Goal: Task Accomplishment & Management: Manage account settings

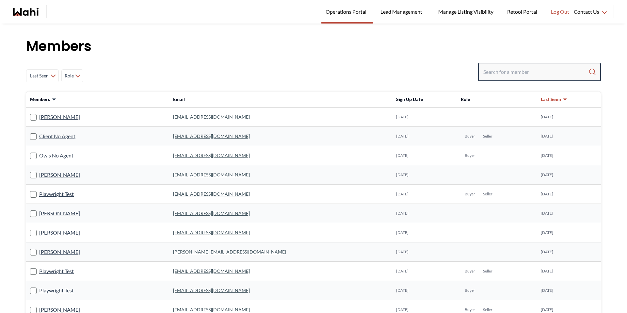
click at [516, 75] on input "Search input" at bounding box center [535, 72] width 105 height 12
type input "[PERSON_NAME]"
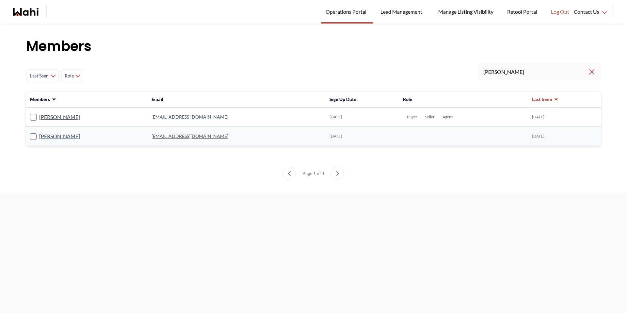
click at [31, 137] on rect at bounding box center [33, 137] width 6 height 6
click at [30, 136] on input "[PERSON_NAME]" at bounding box center [30, 134] width 0 height 4
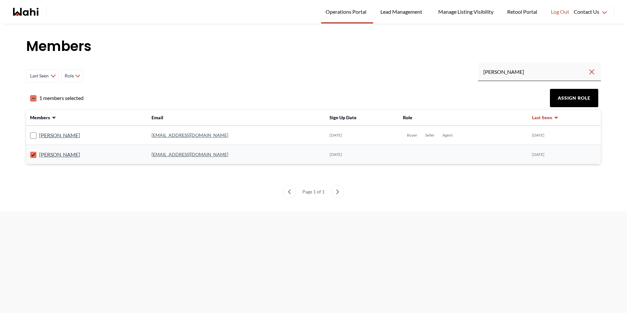
click at [578, 100] on button "Assign Role" at bounding box center [574, 98] width 48 height 18
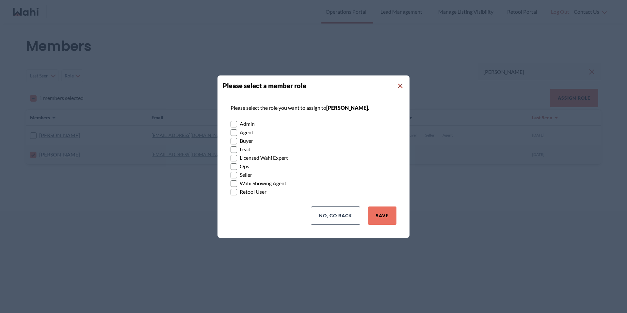
click at [400, 86] on icon "Close Modal" at bounding box center [400, 86] width 5 height 5
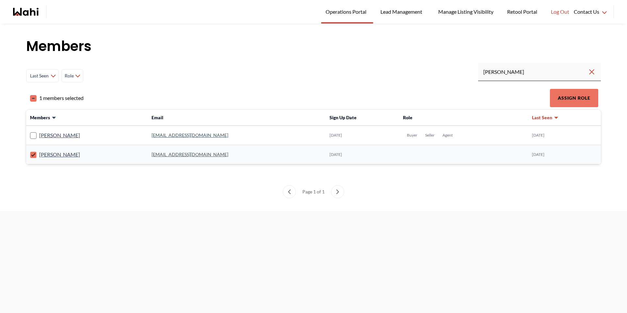
click at [175, 190] on ul "Page 1 of 1" at bounding box center [313, 191] width 575 height 13
click at [31, 153] on rect at bounding box center [33, 155] width 6 height 6
click at [30, 153] on input "[PERSON_NAME]" at bounding box center [30, 152] width 0 height 4
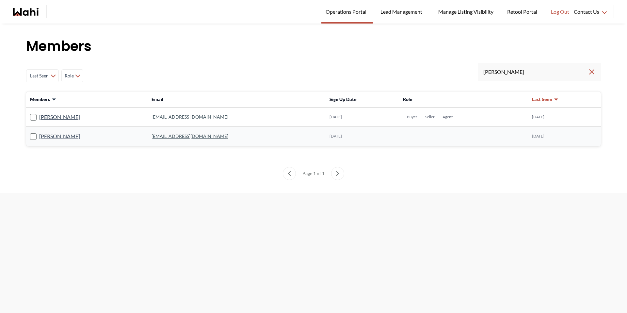
click at [107, 139] on div "[PERSON_NAME]" at bounding box center [87, 136] width 114 height 8
click at [53, 138] on link "[PERSON_NAME]" at bounding box center [59, 136] width 41 height 8
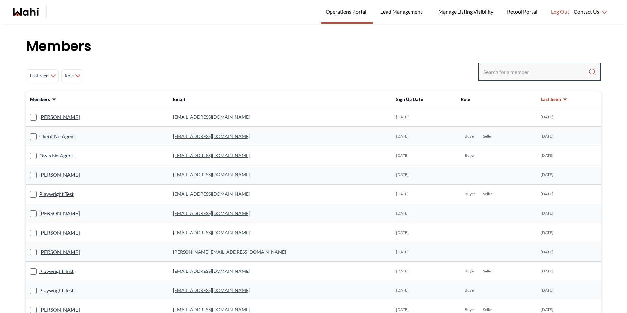
click at [486, 67] on input "Search input" at bounding box center [535, 72] width 105 height 12
type input "[PERSON_NAME]"
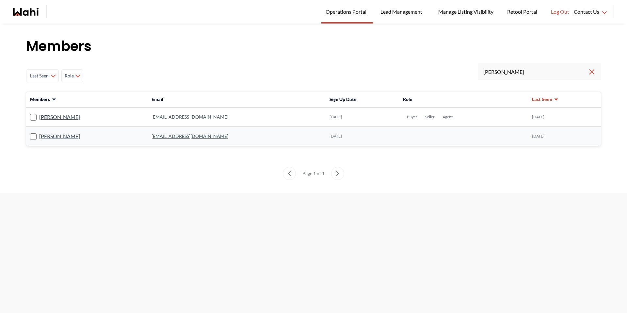
click at [31, 138] on rect at bounding box center [33, 137] width 6 height 6
click at [30, 136] on input "[PERSON_NAME]" at bounding box center [30, 134] width 0 height 4
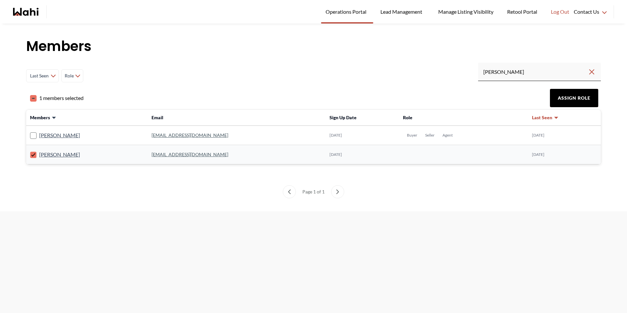
click at [574, 99] on button "Assign Role" at bounding box center [574, 98] width 48 height 18
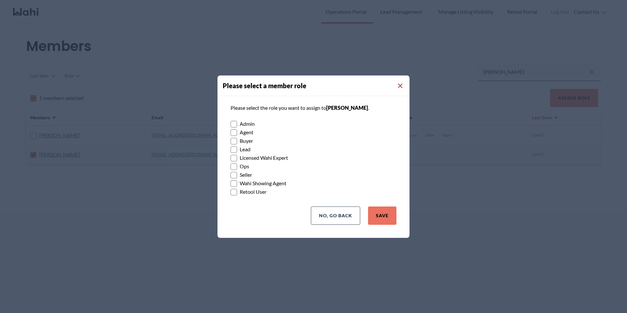
click at [401, 84] on icon "Close Modal" at bounding box center [400, 86] width 5 height 5
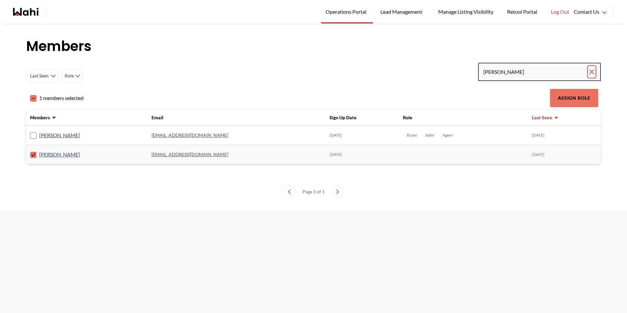
click at [593, 72] on icon "Clear search" at bounding box center [592, 72] width 8 height 8
click at [552, 72] on input "Search input" at bounding box center [535, 72] width 105 height 12
paste input "[EMAIL_ADDRESS][DOMAIN_NAME]"
click at [574, 72] on input "[EMAIL_ADDRESS][DOMAIN_NAME]" at bounding box center [535, 72] width 104 height 12
type input "[EMAIL_ADDRESS][DOMAIN_NAME]"
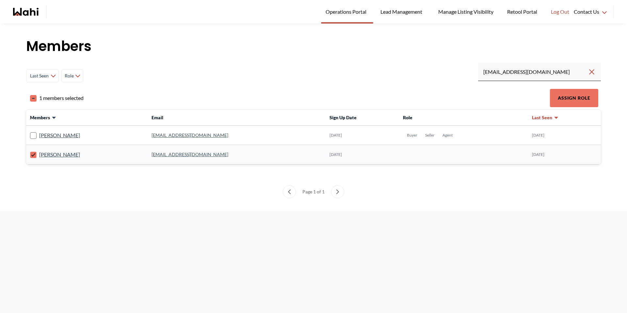
click at [32, 155] on icon at bounding box center [33, 154] width 4 height 3
click at [30, 154] on input "[PERSON_NAME]" at bounding box center [30, 152] width 0 height 4
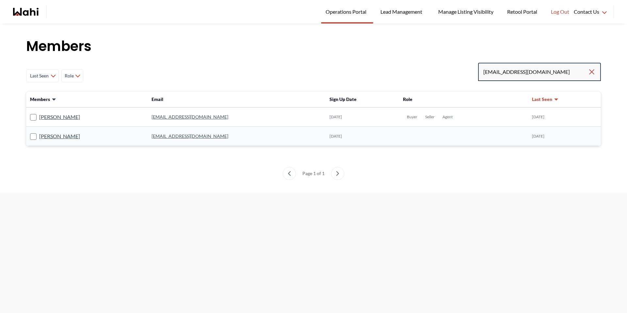
click at [563, 72] on input "[EMAIL_ADDRESS][DOMAIN_NAME]" at bounding box center [535, 72] width 104 height 12
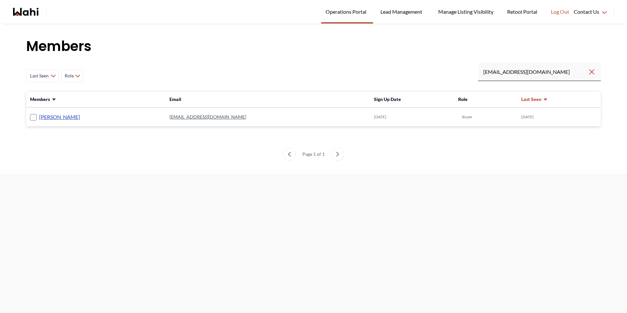
click at [56, 117] on link "[PERSON_NAME]" at bounding box center [59, 117] width 41 height 8
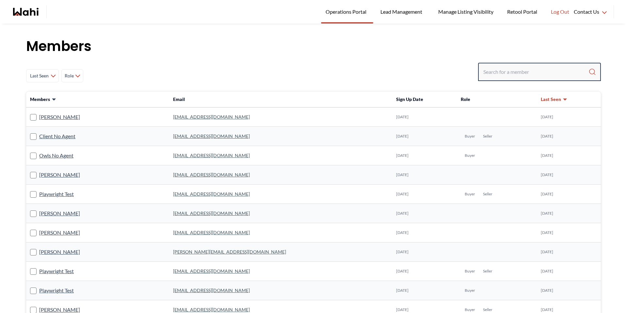
click at [515, 72] on input "Search input" at bounding box center [535, 72] width 105 height 12
paste input "[EMAIL_ADDRESS][DOMAIN_NAME]"
type input "[EMAIL_ADDRESS][DOMAIN_NAME]"
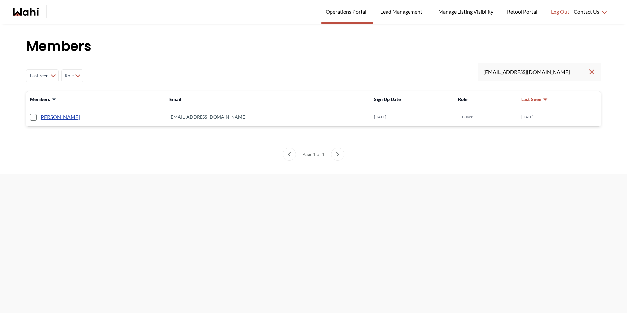
click at [55, 119] on link "[PERSON_NAME]" at bounding box center [59, 117] width 41 height 8
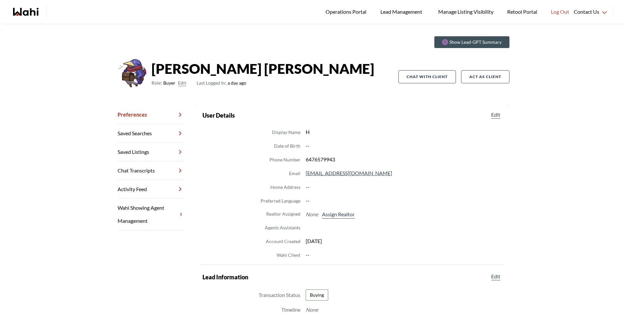
scroll to position [15, 0]
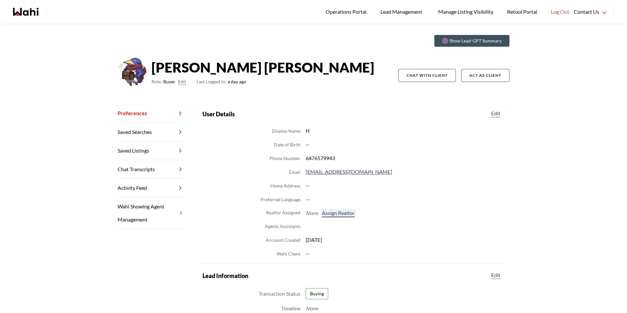
click at [343, 216] on button "Assign Realtor" at bounding box center [338, 213] width 35 height 8
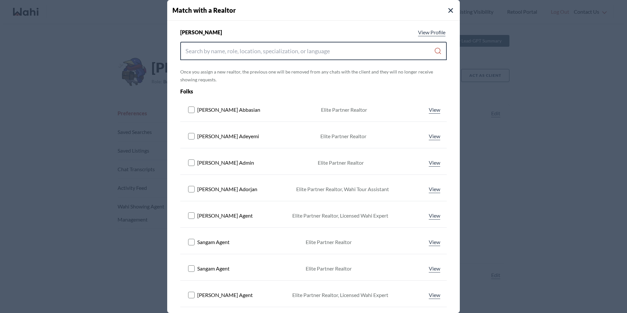
click at [252, 53] on input "Search input" at bounding box center [309, 51] width 248 height 12
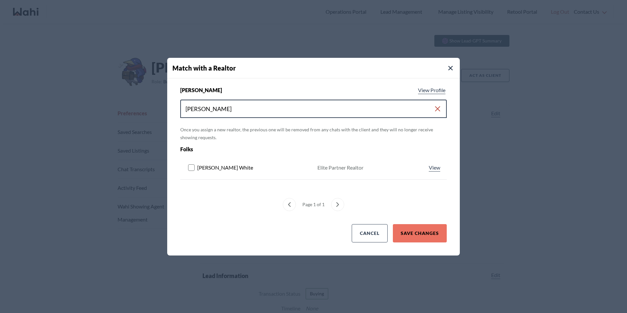
type input "[PERSON_NAME]"
click at [192, 166] on rect at bounding box center [191, 167] width 6 height 6
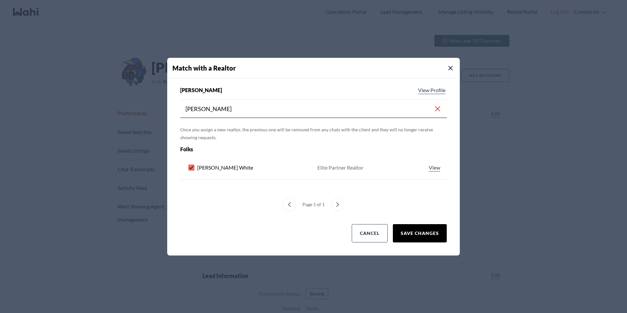
click at [427, 231] on button "Save Changes" at bounding box center [420, 233] width 54 height 18
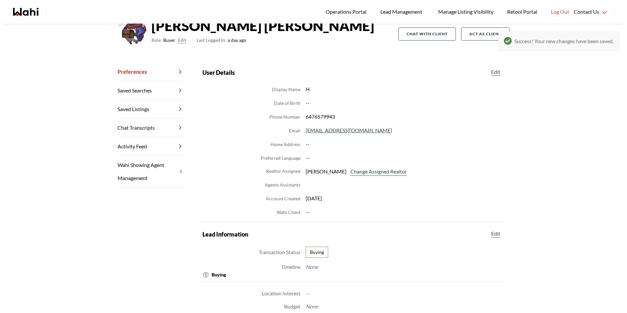
scroll to position [66, 0]
